Goal: Check status: Check status

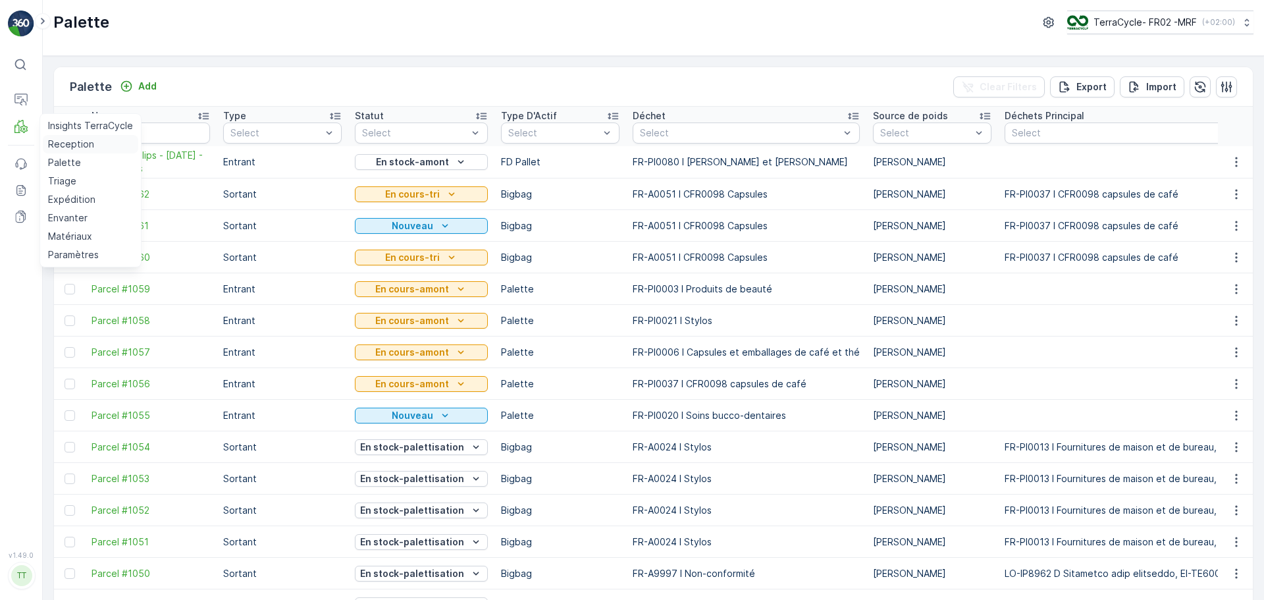
click at [70, 142] on p "Reception" at bounding box center [71, 144] width 46 height 13
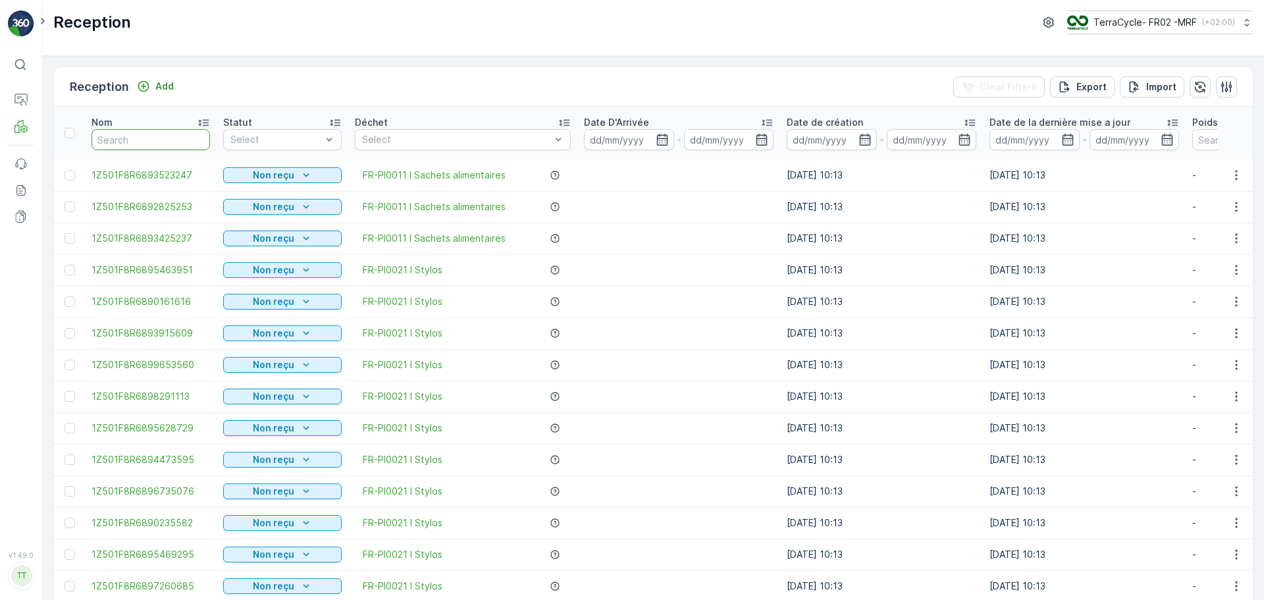
click at [169, 139] on input "text" at bounding box center [151, 139] width 119 height 21
click at [167, 143] on input "text" at bounding box center [151, 139] width 119 height 21
type input "98444"
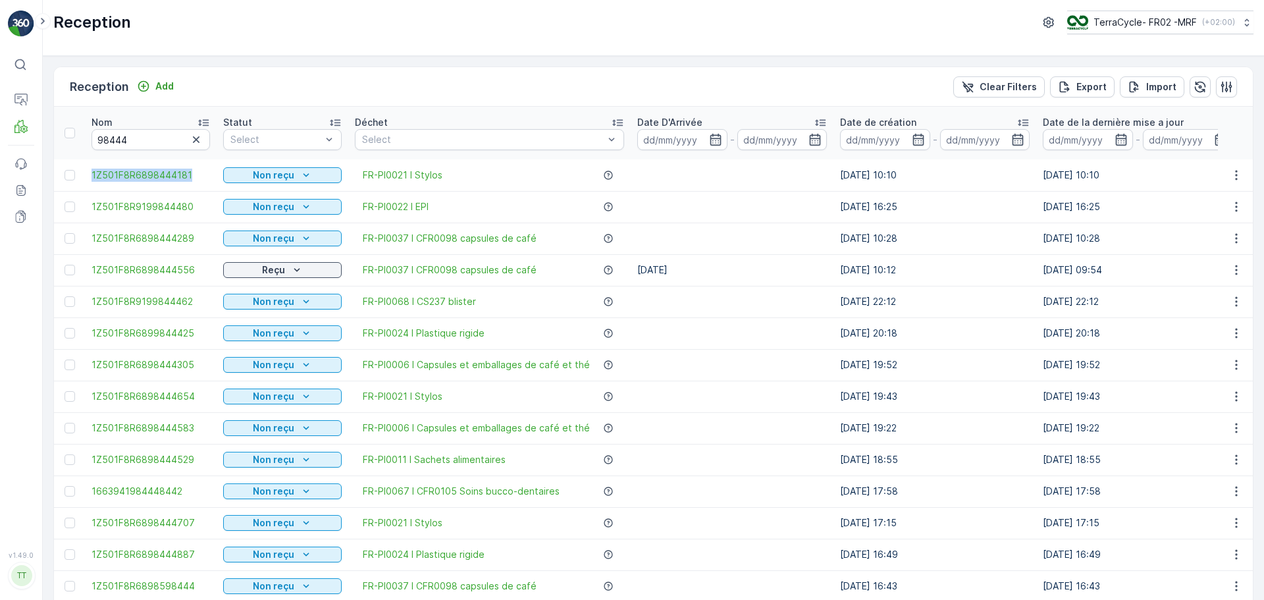
drag, startPoint x: 83, startPoint y: 171, endPoint x: 200, endPoint y: 190, distance: 118.1
click at [200, 190] on tr "1Z501F8R6898444181 Non reçu FR-PI0021 I Stylos [DATE] 10:10 [DATE] 10:10 - - 0 …" at bounding box center [1191, 175] width 2274 height 32
copy span "1Z501F8R6898444181"
click at [190, 141] on icon "button" at bounding box center [196, 139] width 13 height 13
click at [159, 138] on input "text" at bounding box center [151, 139] width 119 height 21
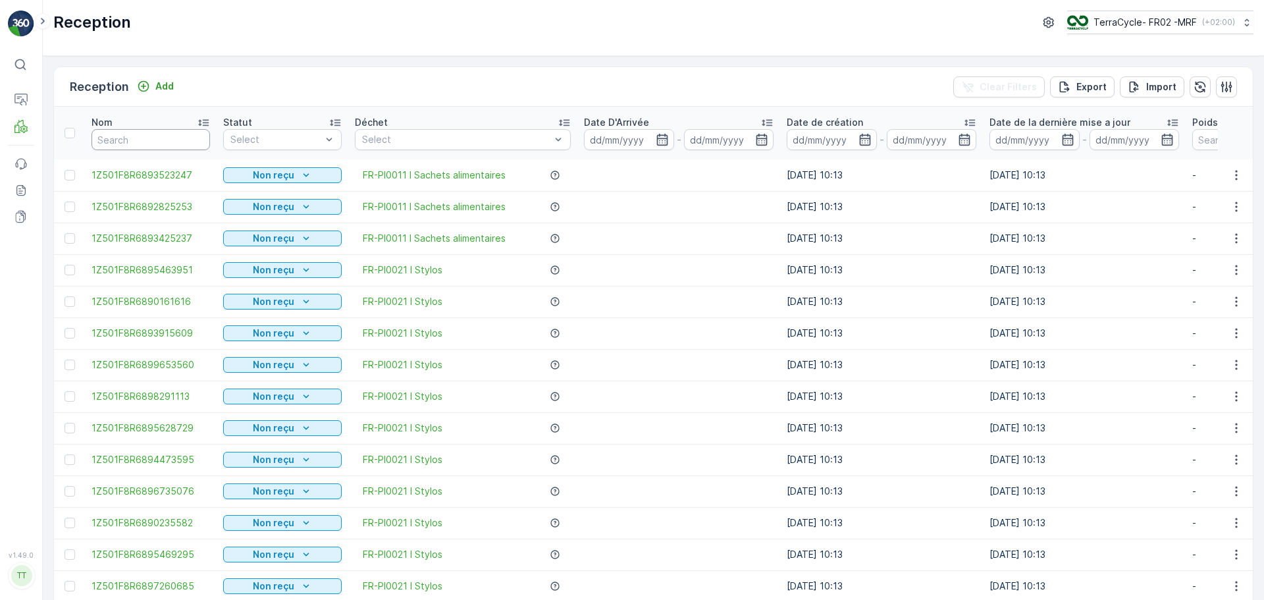
click at [159, 138] on input "text" at bounding box center [151, 139] width 119 height 21
type input "90267"
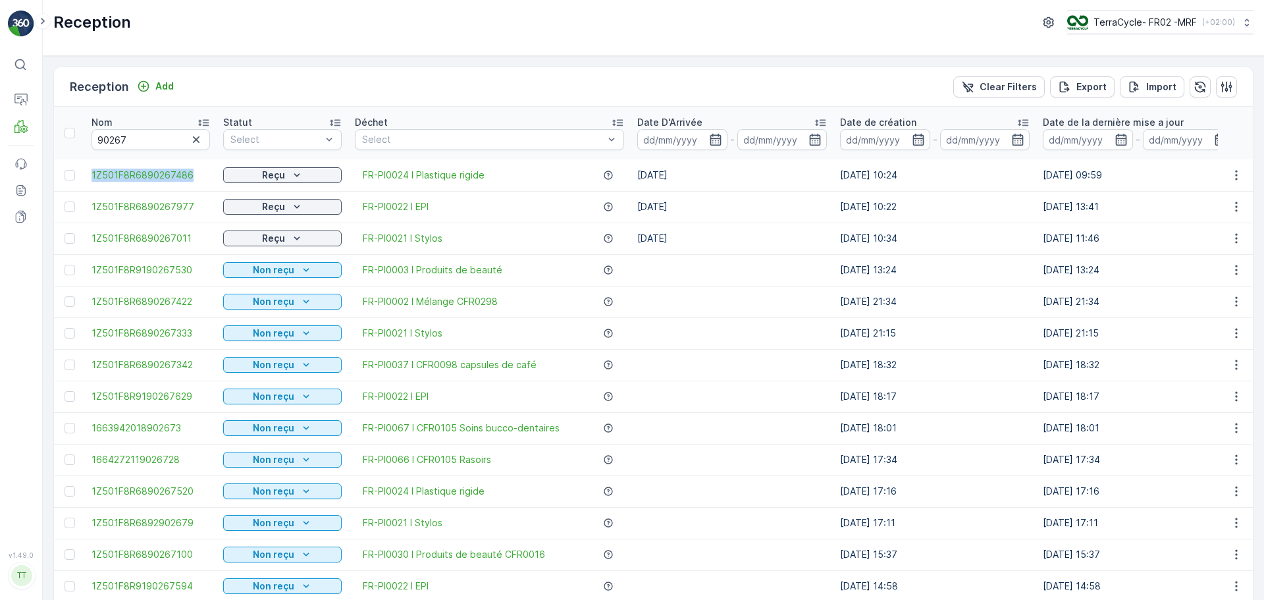
drag, startPoint x: 90, startPoint y: 172, endPoint x: 201, endPoint y: 183, distance: 111.8
click at [201, 183] on td "1Z501F8R6890267486" at bounding box center [151, 175] width 132 height 32
copy span "1Z501F8R6890267486"
